Goal: Task Accomplishment & Management: Complete application form

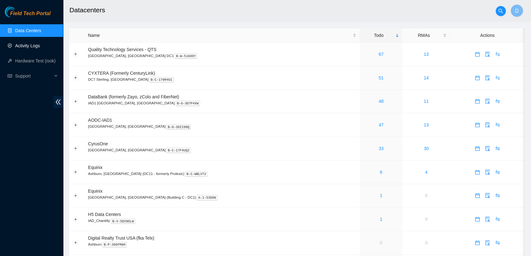
click at [40, 44] on link "Activity Logs" at bounding box center [27, 45] width 25 height 5
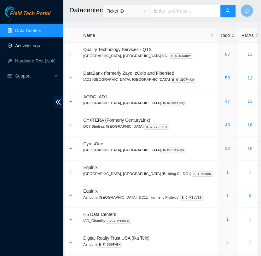
click at [39, 45] on link "Activity Logs" at bounding box center [27, 45] width 25 height 5
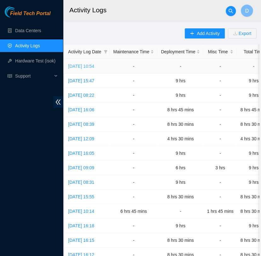
click at [91, 67] on link "Fri, 12 Sep 2025 10:54" at bounding box center [81, 66] width 26 height 5
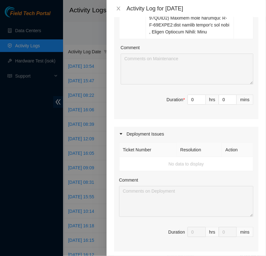
scroll to position [440, 0]
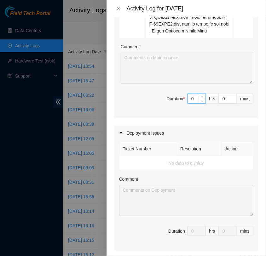
click at [191, 104] on input "0" at bounding box center [197, 98] width 18 height 9
type input "6"
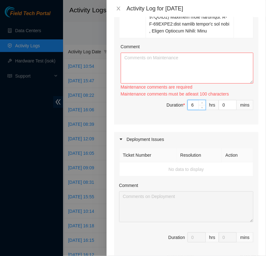
type input "6"
type input "1"
type input "15"
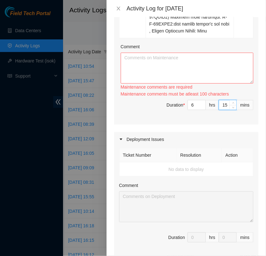
type input "15"
click at [167, 84] on textarea "Comment" at bounding box center [187, 68] width 133 height 31
paste textarea "B-W-14O3TZB 8:35 - contacted NOCC to unlock rids akssingh has completed your re…"
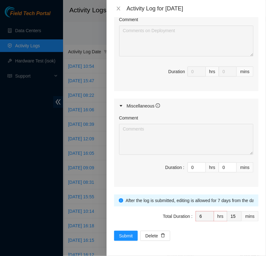
scroll to position [614, 0]
type textarea "B-W-14O3TZB 8:35 - contacted NOCC to unlock rids akssingh has completed your re…"
click at [190, 172] on input "0" at bounding box center [197, 167] width 18 height 9
type input "3"
type input "9"
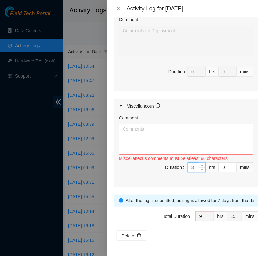
type input "3"
click at [192, 148] on textarea "Comment" at bounding box center [186, 139] width 134 height 31
paste textarea "- drove to databank to pick up tracking # 739263946029 - drove back to H5 - ver…"
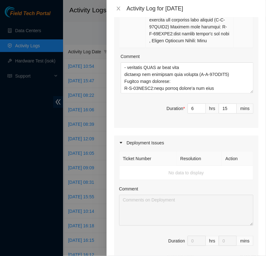
scroll to position [432, 0]
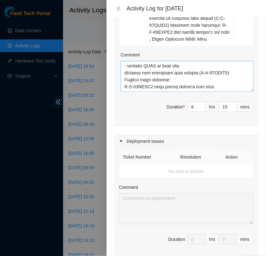
type textarea "- drove to databank to pick up tracking # 739263946029 - drove back to H5 - ver…"
click at [217, 92] on textarea "Comment" at bounding box center [187, 76] width 133 height 31
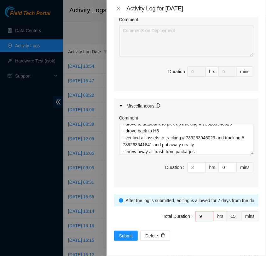
scroll to position [7, 0]
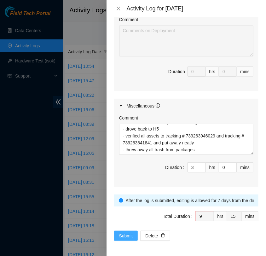
click at [130, 241] on button "Submit" at bounding box center [126, 236] width 24 height 10
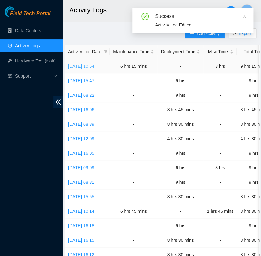
click at [94, 65] on link "Fri, 12 Sep 2025 10:54" at bounding box center [81, 66] width 26 height 5
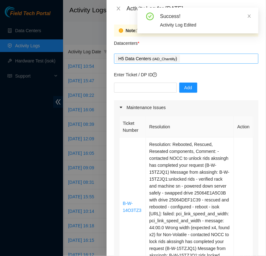
click at [187, 61] on div "H5 Data Centers ( IAD_Chantilly )" at bounding box center [186, 58] width 141 height 9
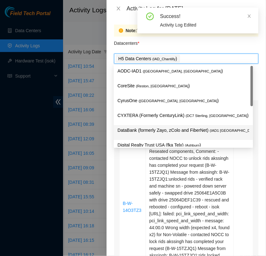
click at [167, 128] on p "DataBank (formerly Zayo, zColo and FiberNet) ( IAD1 Ashburn, VA )" at bounding box center [184, 130] width 132 height 7
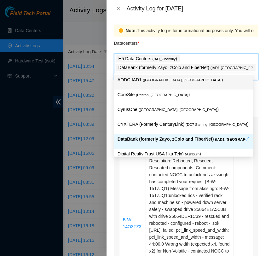
click at [205, 45] on div "Datacenters *" at bounding box center [186, 45] width 145 height 17
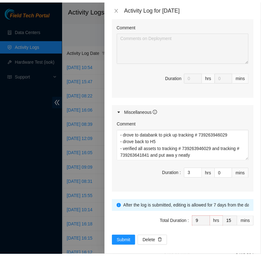
scroll to position [643, 0]
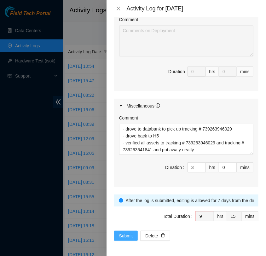
click at [128, 235] on span "Submit" at bounding box center [126, 236] width 14 height 7
